Goal: Contribute content: Contribute content

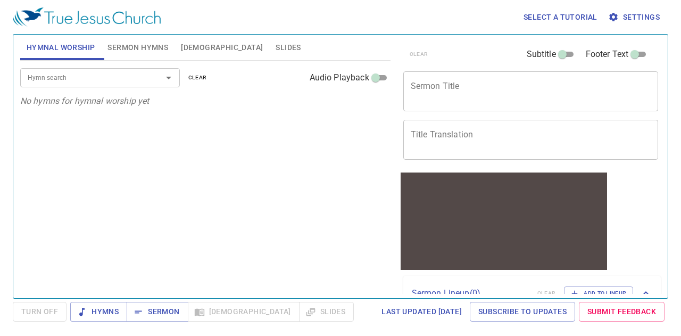
click at [452, 87] on textarea "Sermon Title" at bounding box center [531, 91] width 241 height 20
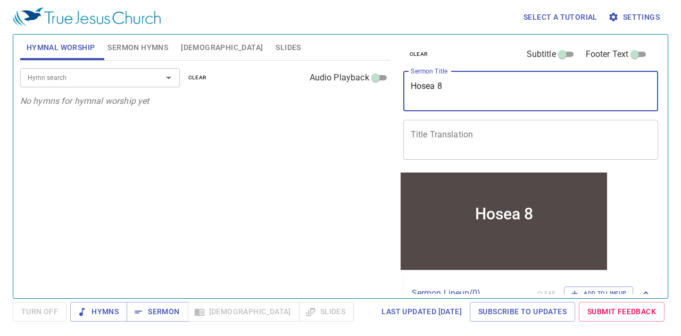
type textarea "Hosea 8"
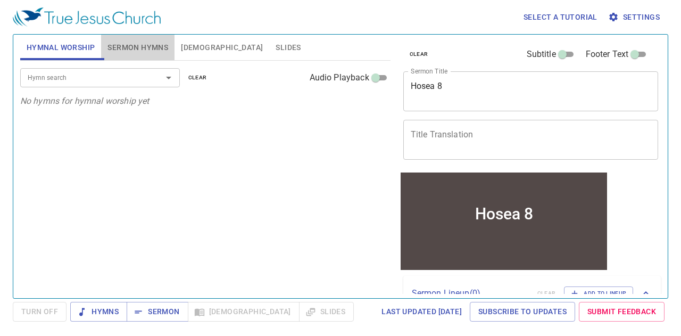
click at [162, 47] on span "Sermon Hymns" at bounding box center [137, 47] width 61 height 13
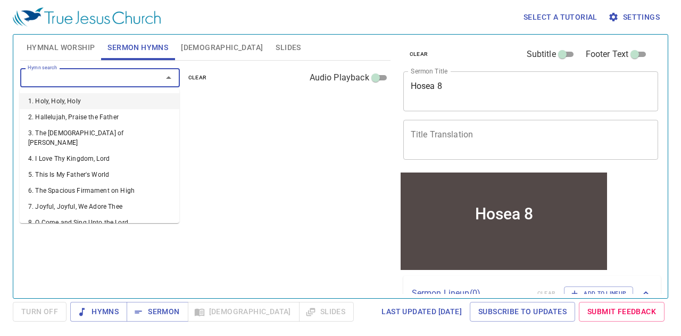
click at [139, 81] on input "Hymn search" at bounding box center [84, 77] width 122 height 12
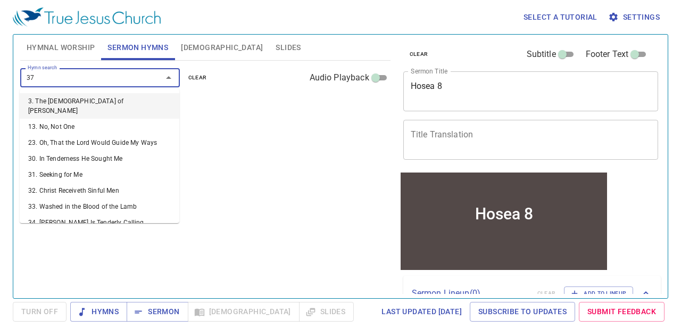
type input "378"
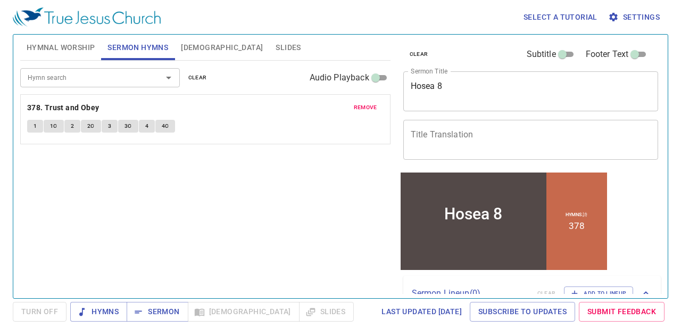
click at [53, 48] on span "Hymnal Worship" at bounding box center [61, 47] width 69 height 13
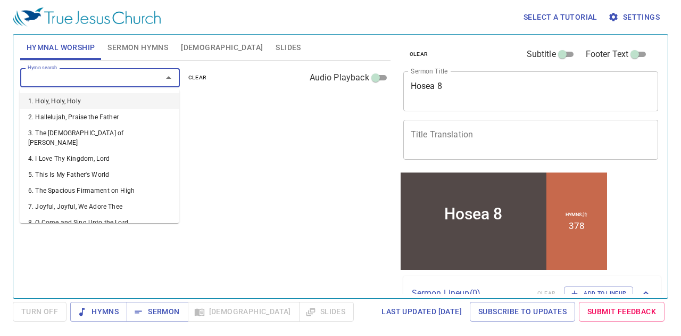
click at [72, 76] on input "Hymn search" at bounding box center [84, 77] width 122 height 12
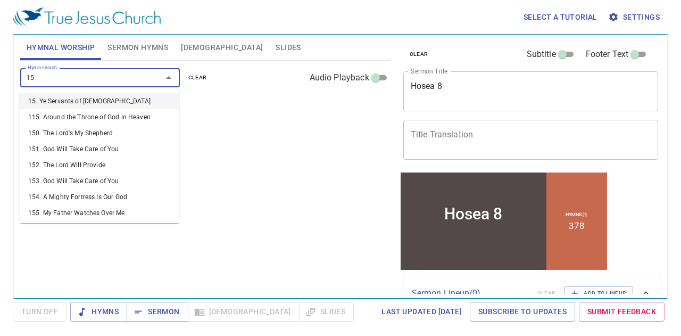
type input "152"
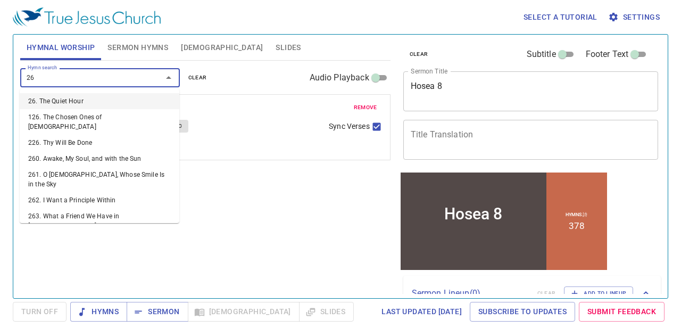
type input "265"
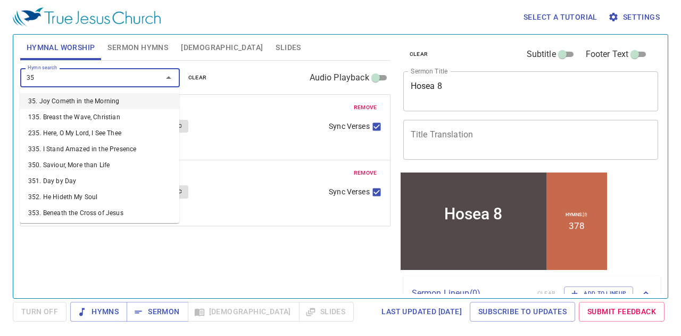
type input "352"
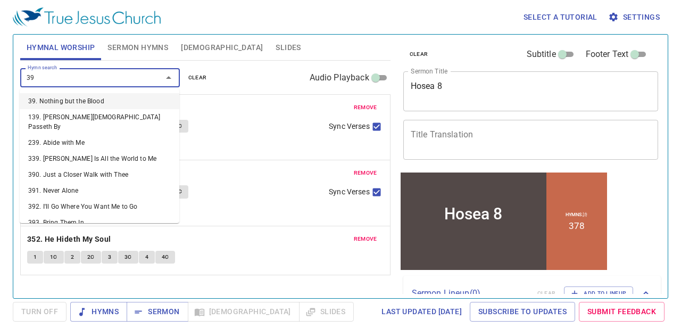
type input "390"
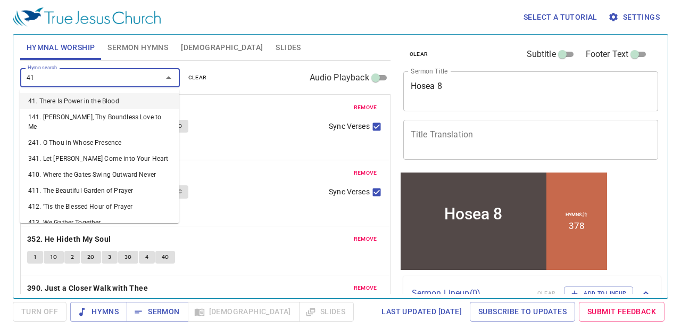
type input "418"
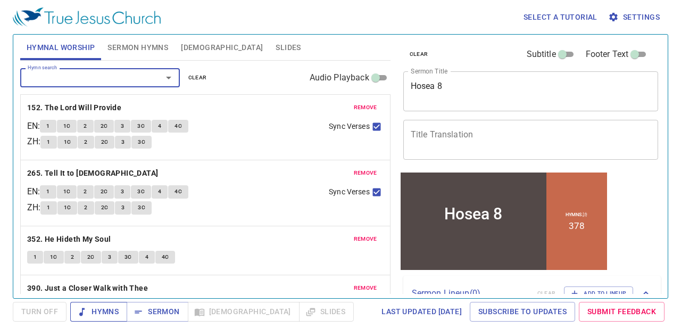
click at [106, 311] on span "Hymns" at bounding box center [99, 311] width 40 height 13
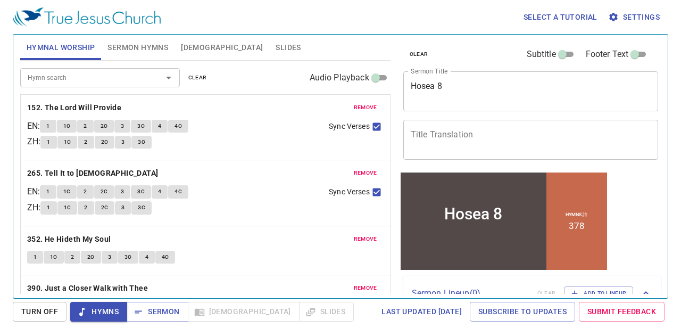
click at [174, 98] on div "remove 152. The Lord Will Provide EN : 1 1C 2 2C 3 3C 4 4C ZH : 1 1C 2 2C 3 3C …" at bounding box center [205, 127] width 369 height 65
click at [65, 108] on b "152. The Lord Will Provide" at bounding box center [74, 107] width 94 height 13
click at [49, 126] on span "1" at bounding box center [47, 126] width 3 height 10
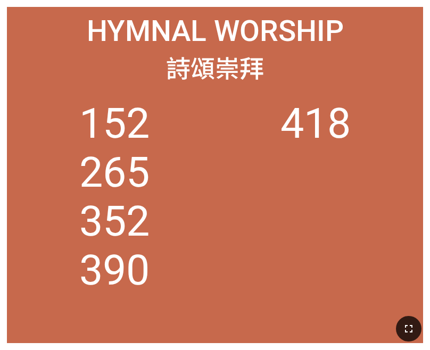
click at [409, 330] on icon "button" at bounding box center [408, 328] width 13 height 13
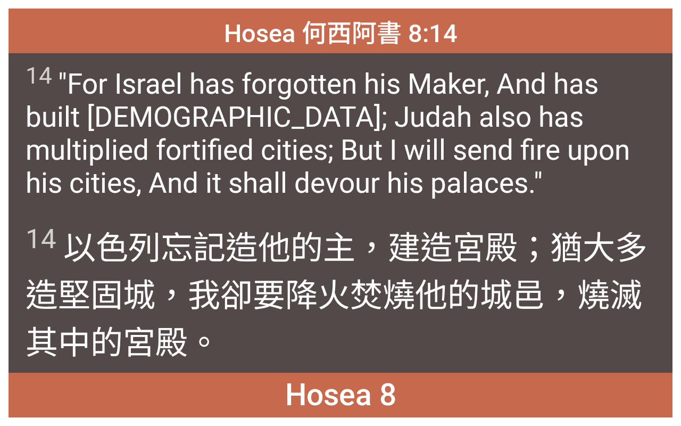
click at [429, 92] on div "Hosea 何西阿書 8:14 Hosea 何西阿書 8:14 14 "For Israel has forgotten his Maker, And has…" at bounding box center [340, 213] width 681 height 426
click at [429, 131] on div "Hosea 何西阿書 8:14 Hosea 何西阿書 8:14 14 "For Israel has forgotten his Maker, And has…" at bounding box center [340, 213] width 681 height 426
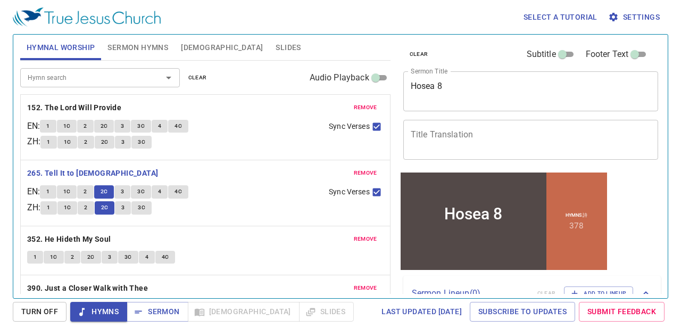
scroll to position [21, 0]
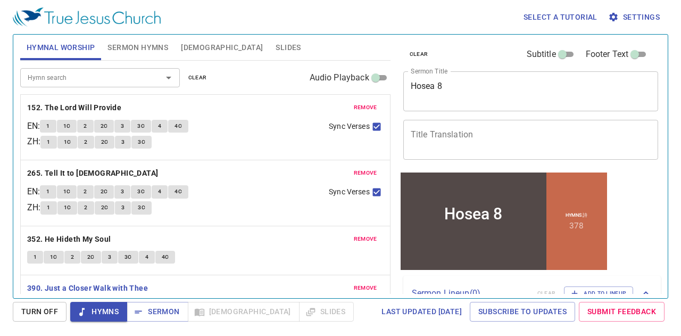
scroll to position [21, 0]
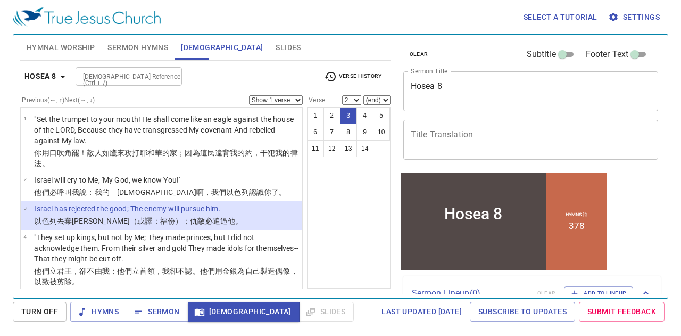
select select "3"
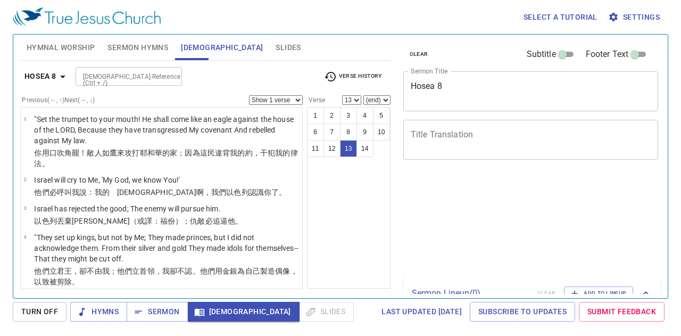
select select "13"
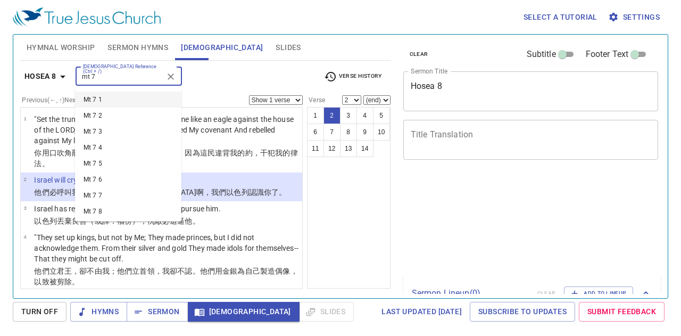
select select "2"
